Goal: Find specific page/section: Find specific page/section

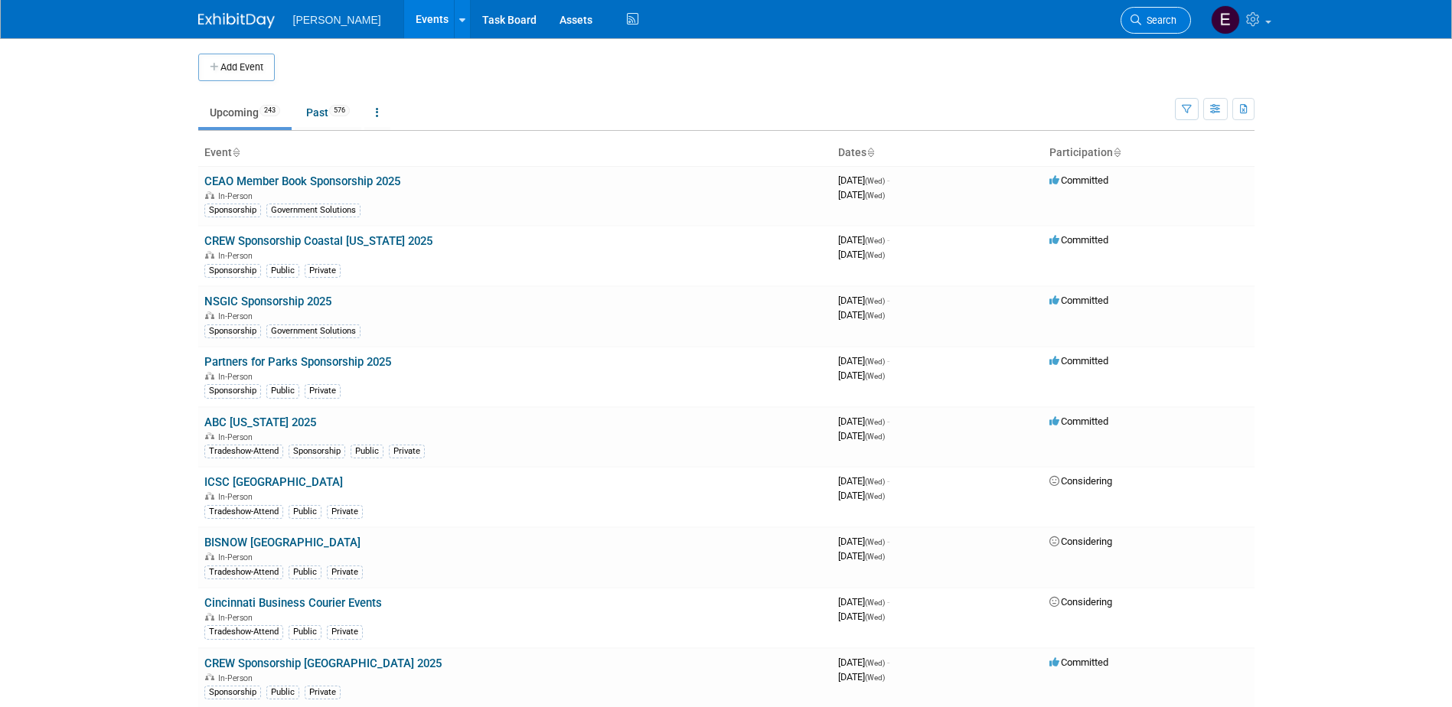
click at [712, 21] on span "Search" at bounding box center [1158, 20] width 35 height 11
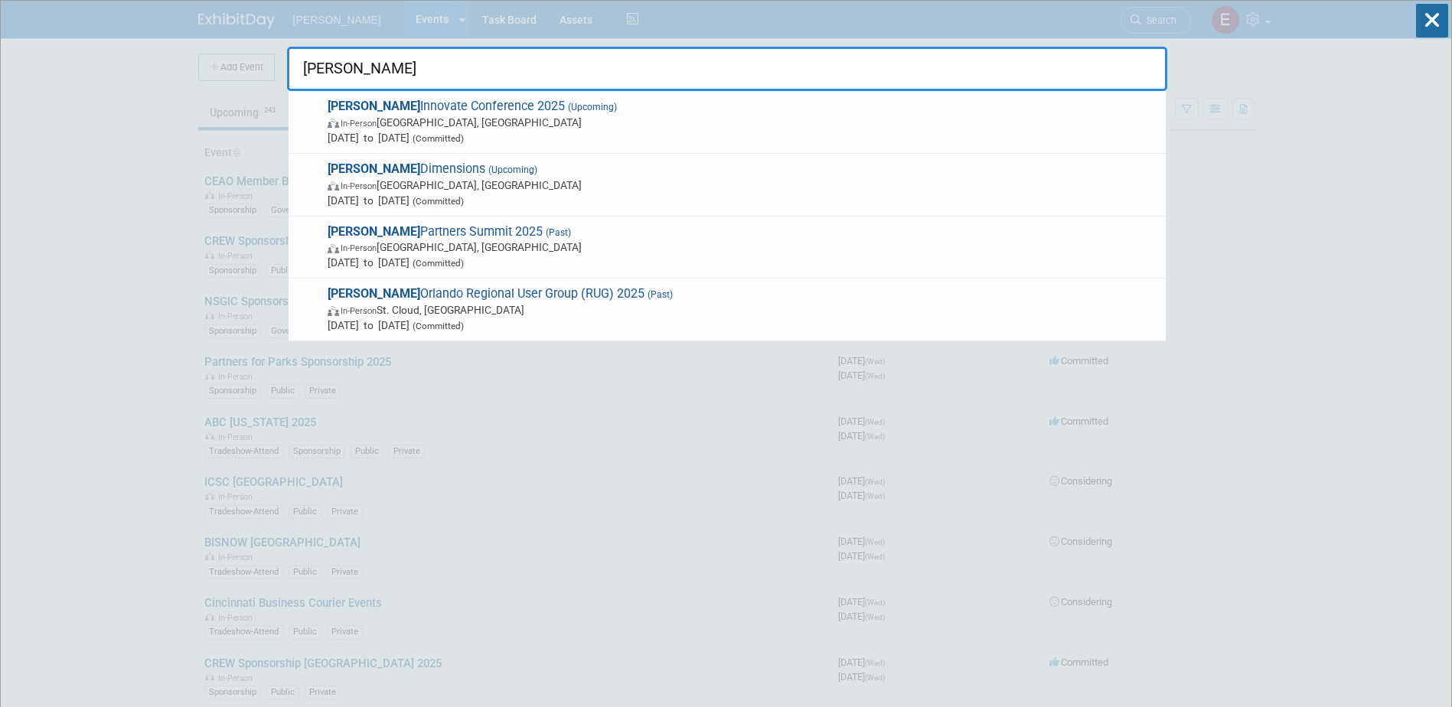
type input "[PERSON_NAME]"
click at [408, 103] on span "[PERSON_NAME] Innovate Conference 2025 (Upcoming) In-Person [GEOGRAPHIC_DATA], …" at bounding box center [740, 122] width 835 height 47
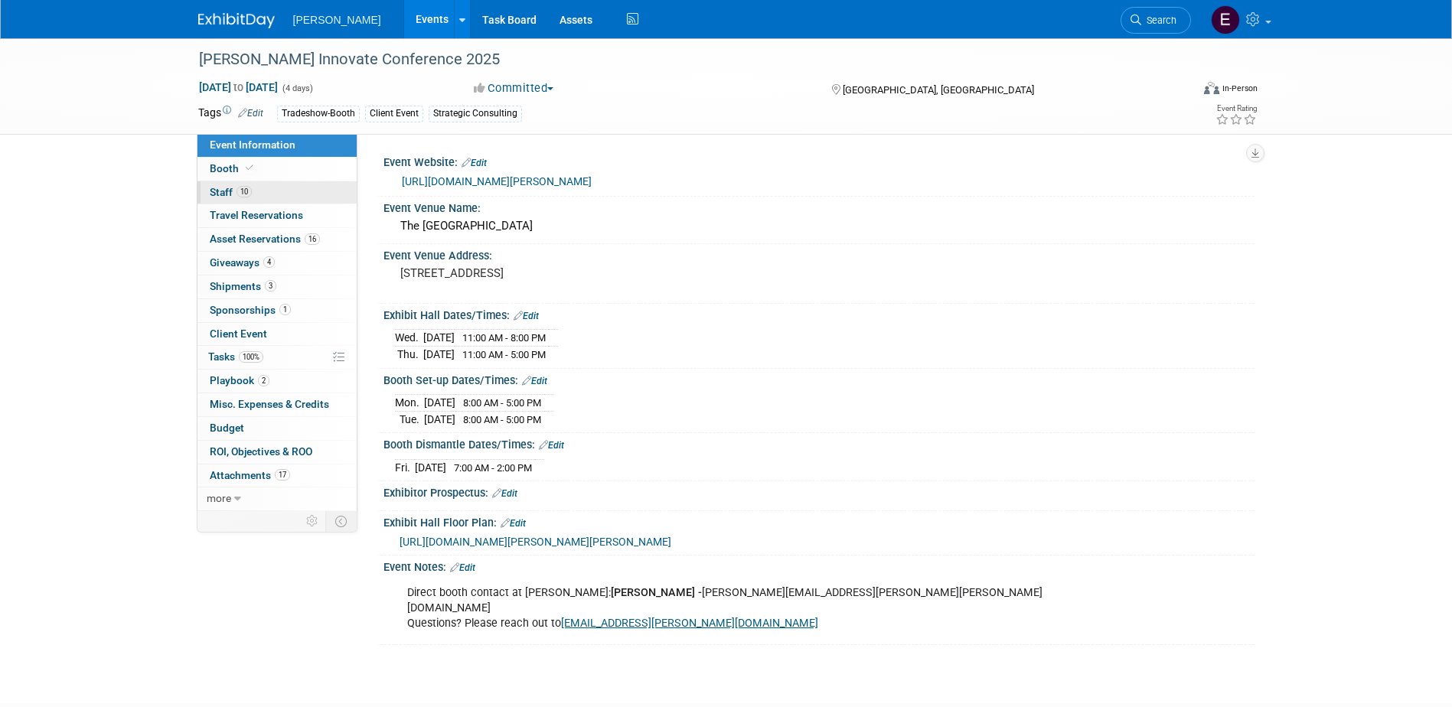
click at [217, 198] on link "10 Staff 10" at bounding box center [276, 192] width 159 height 23
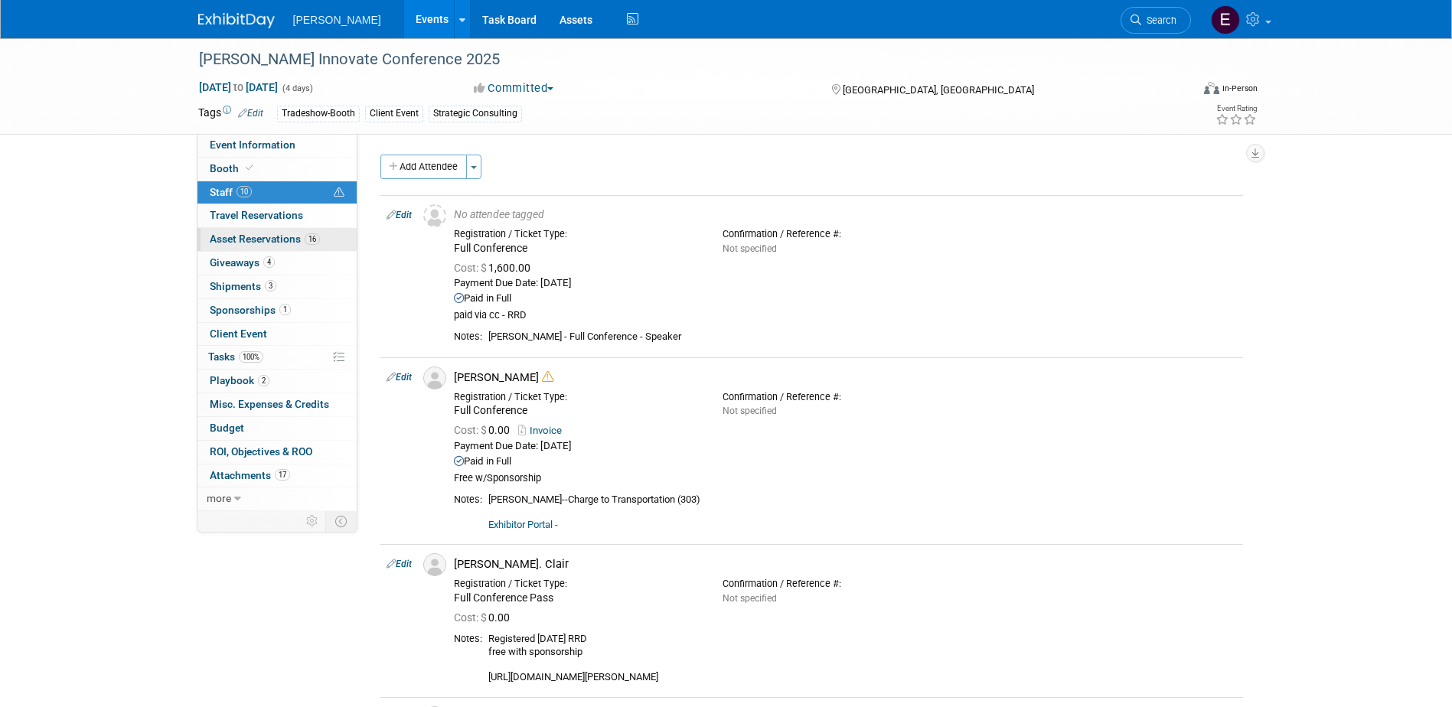
click at [235, 239] on span "Asset Reservations 16" at bounding box center [265, 239] width 110 height 12
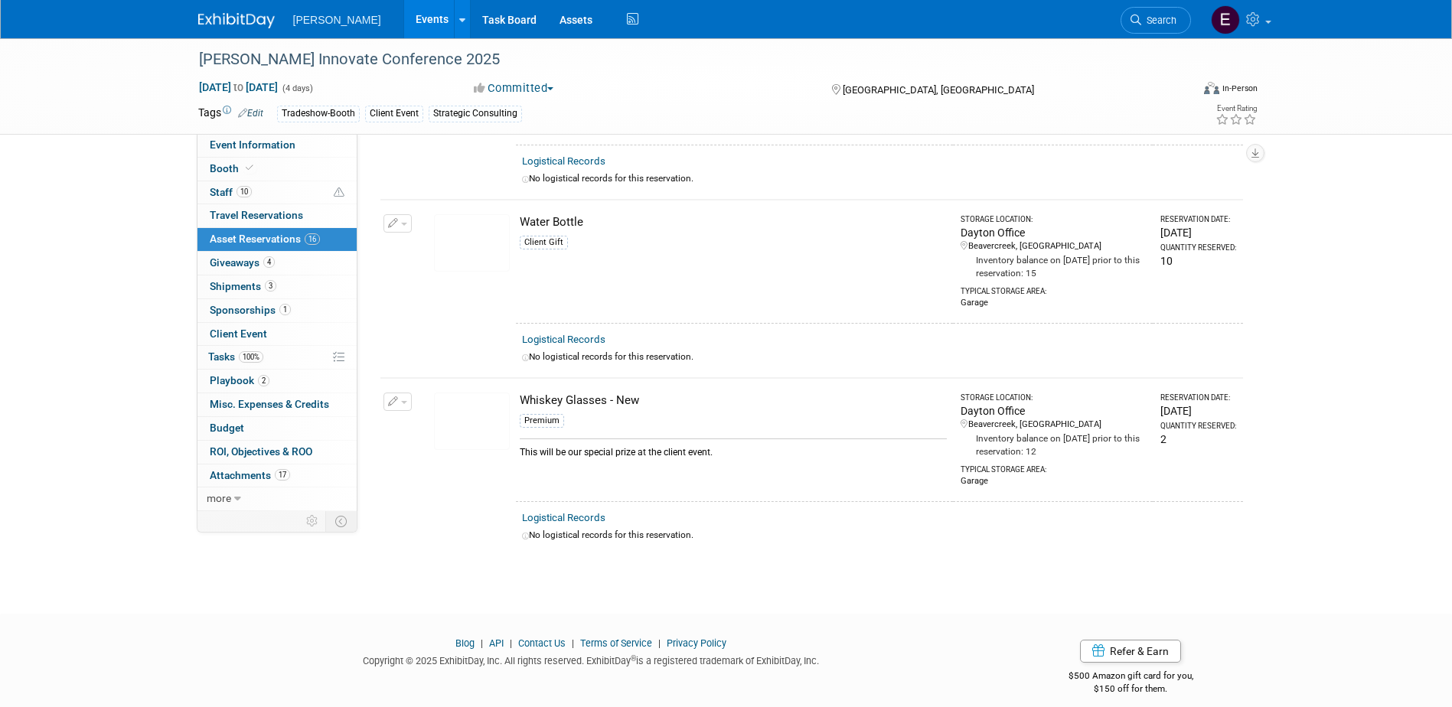
scroll to position [2295, 0]
click at [234, 263] on span "Giveaways 4" at bounding box center [242, 262] width 65 height 12
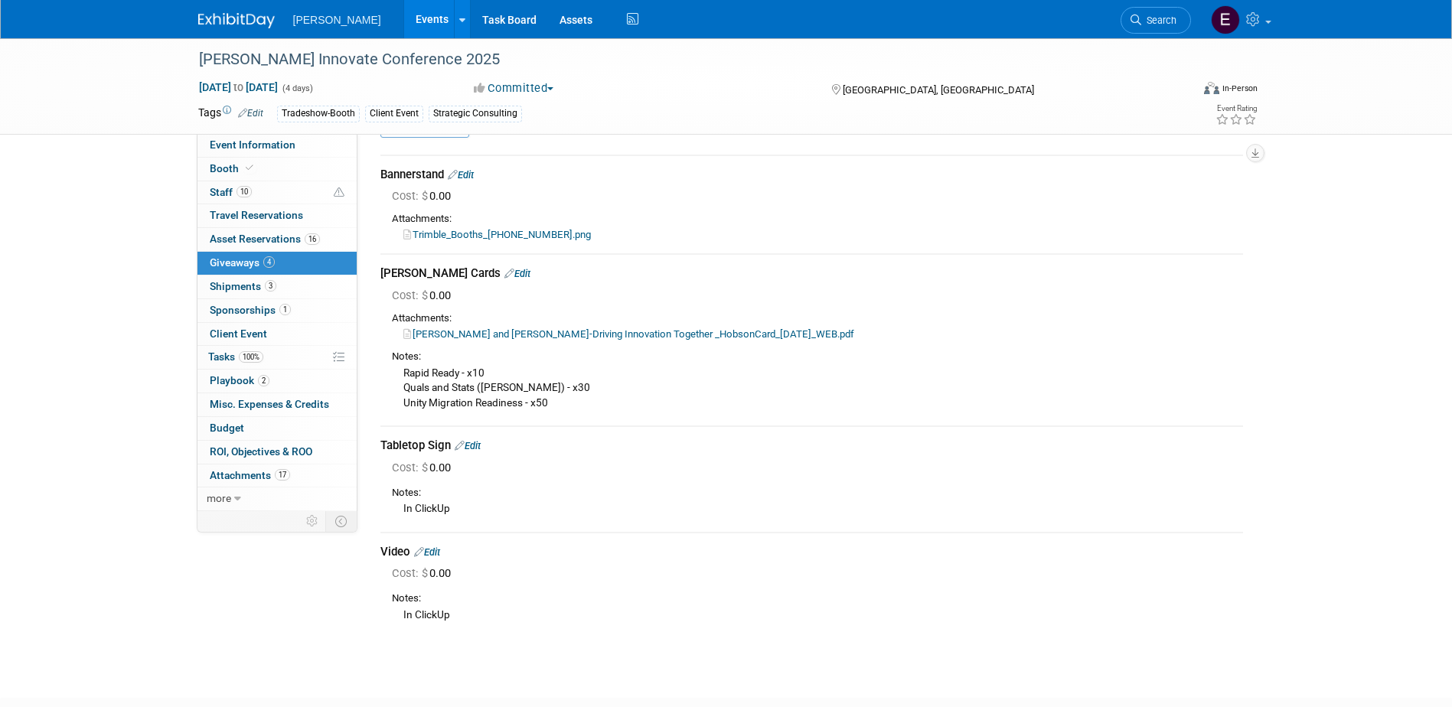
scroll to position [77, 0]
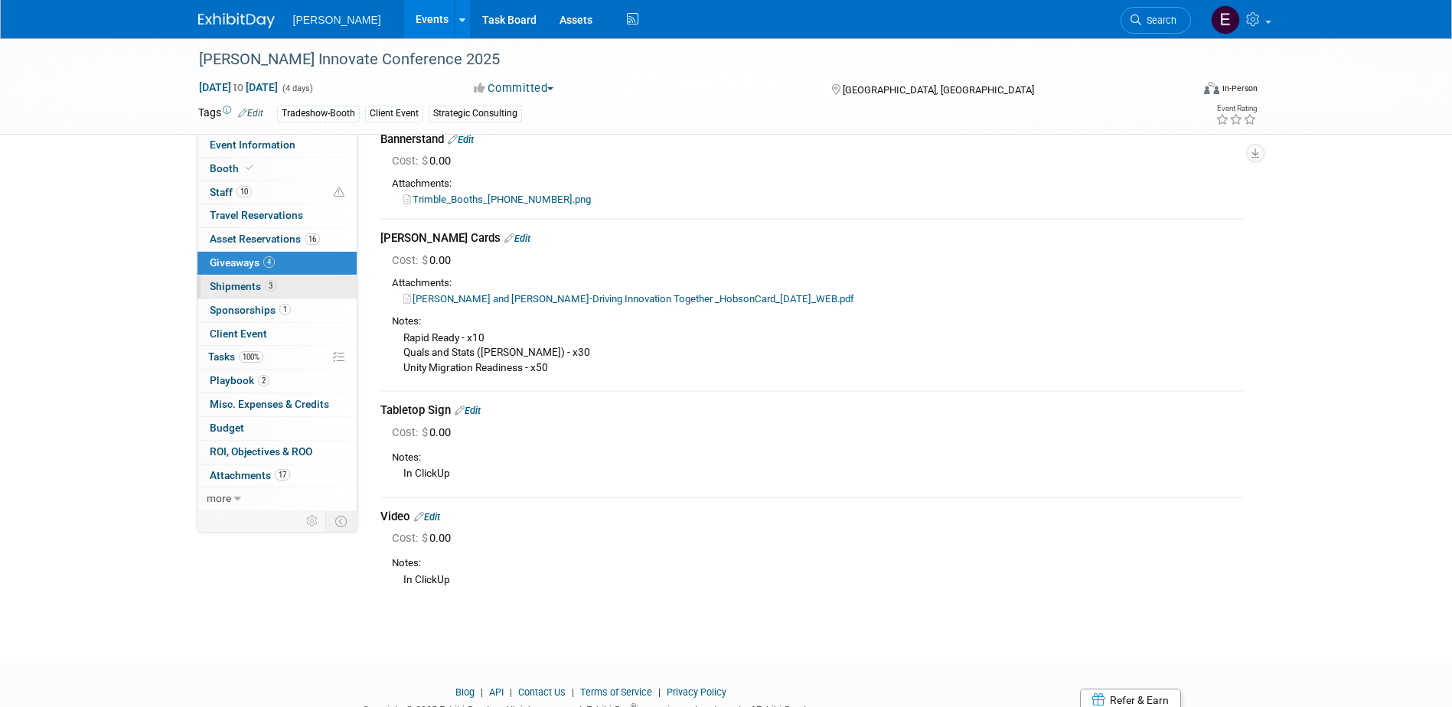
click at [233, 282] on span "Shipments 3" at bounding box center [243, 286] width 67 height 12
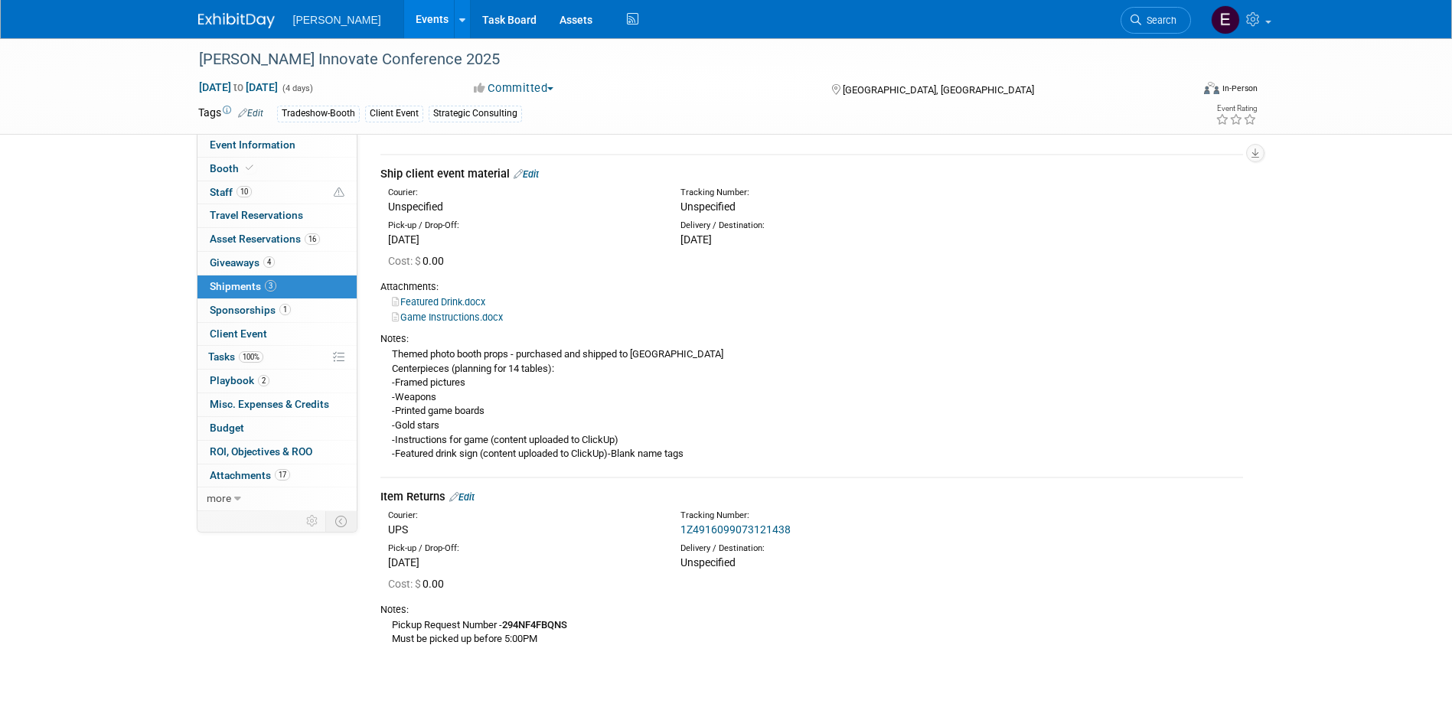
scroll to position [576, 0]
